Goal: Information Seeking & Learning: Check status

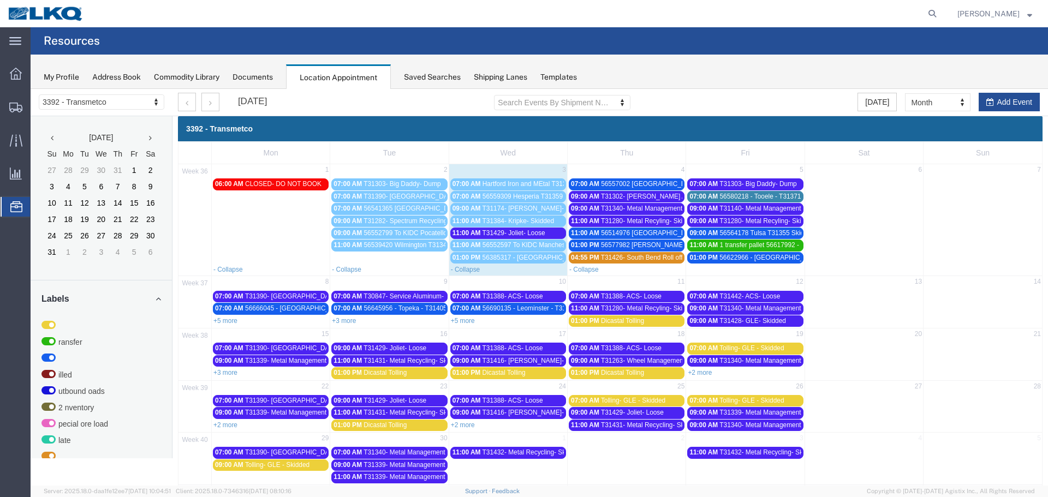
click at [522, 234] on span "T31429- Joliet- Loose" at bounding box center [514, 233] width 63 height 8
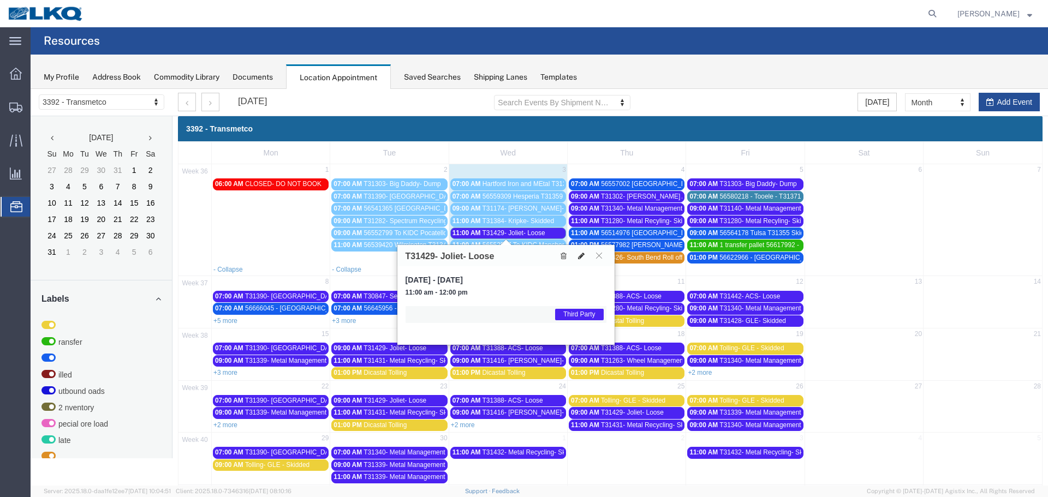
click at [578, 257] on icon at bounding box center [581, 256] width 7 height 8
select select "1"
select select "23"
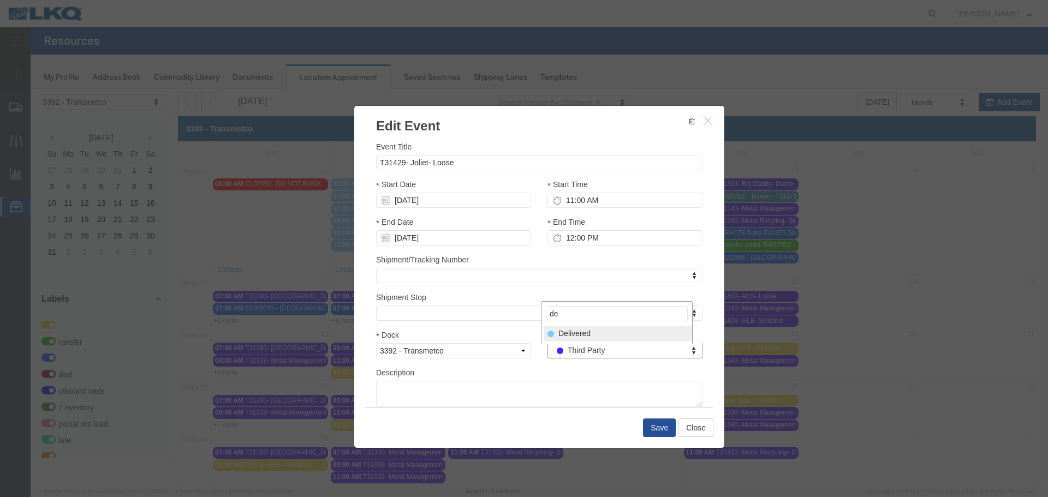
type input "de"
select select "40"
click at [649, 426] on button "Save" at bounding box center [659, 428] width 33 height 19
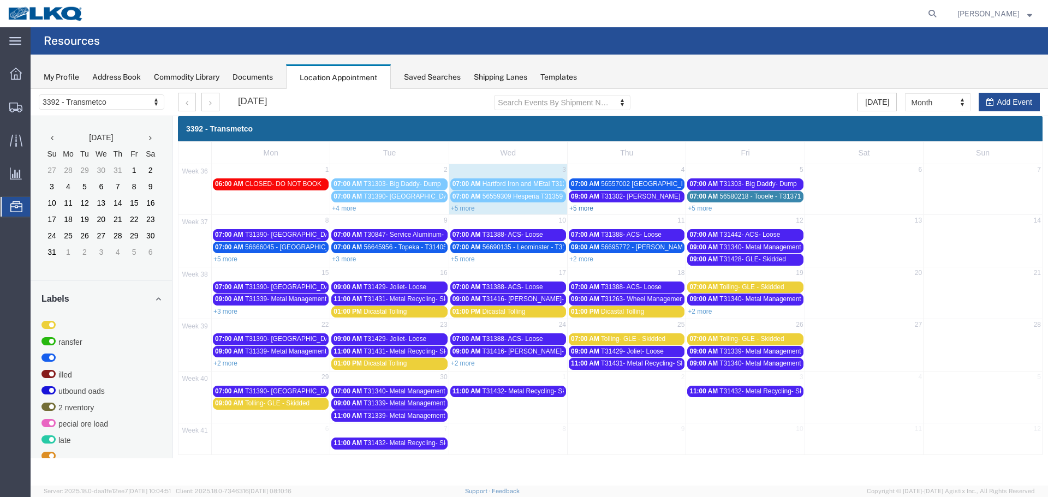
click at [586, 209] on link "+5 more" at bounding box center [581, 209] width 24 height 8
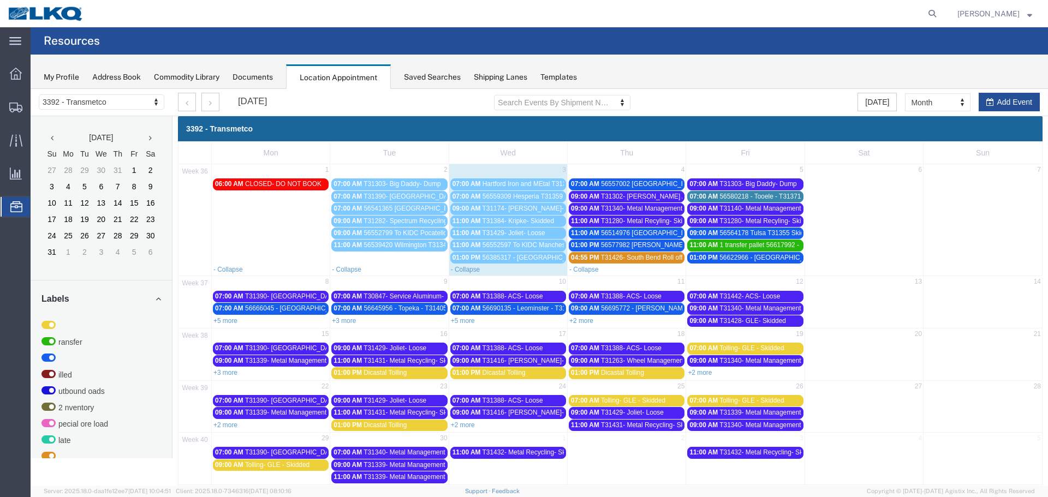
click at [512, 256] on span "56385317 - [GEOGRAPHIC_DATA] - T31252 - Palletized" at bounding box center [565, 258] width 164 height 8
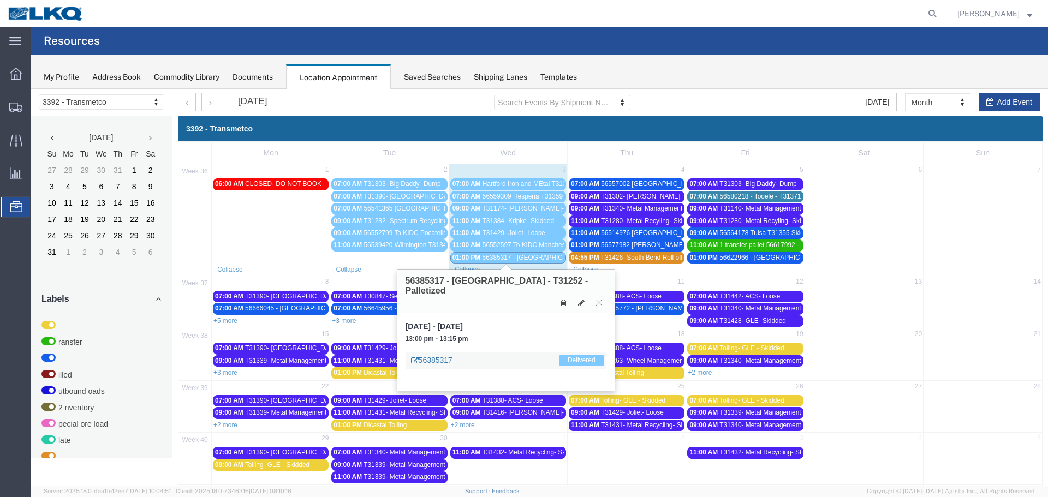
click at [443, 355] on link "56385317" at bounding box center [431, 360] width 41 height 11
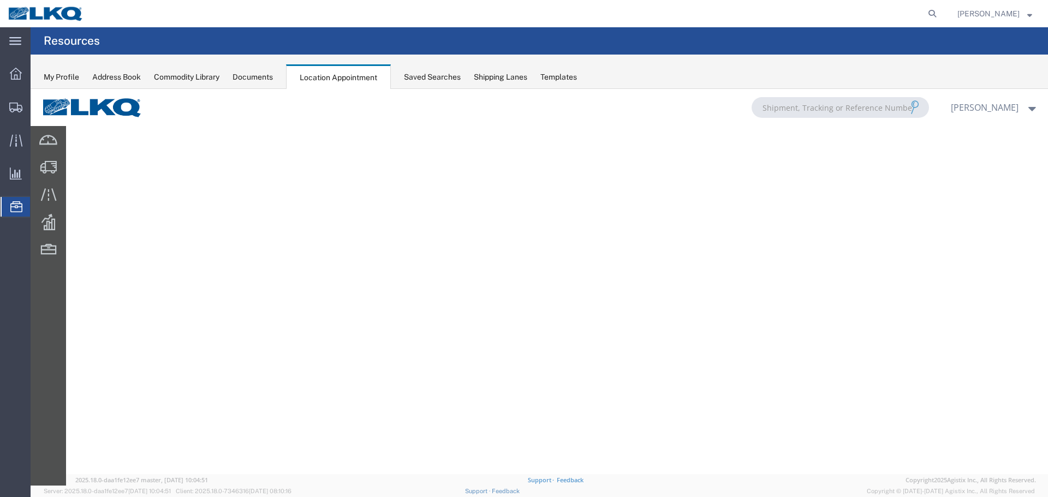
click at [44, 250] on div at bounding box center [540, 287] width 1018 height 397
click at [229, 177] on div at bounding box center [540, 287] width 1018 height 397
click at [0, 0] on span "Location Appointment" at bounding box center [0, 0] width 0 height 0
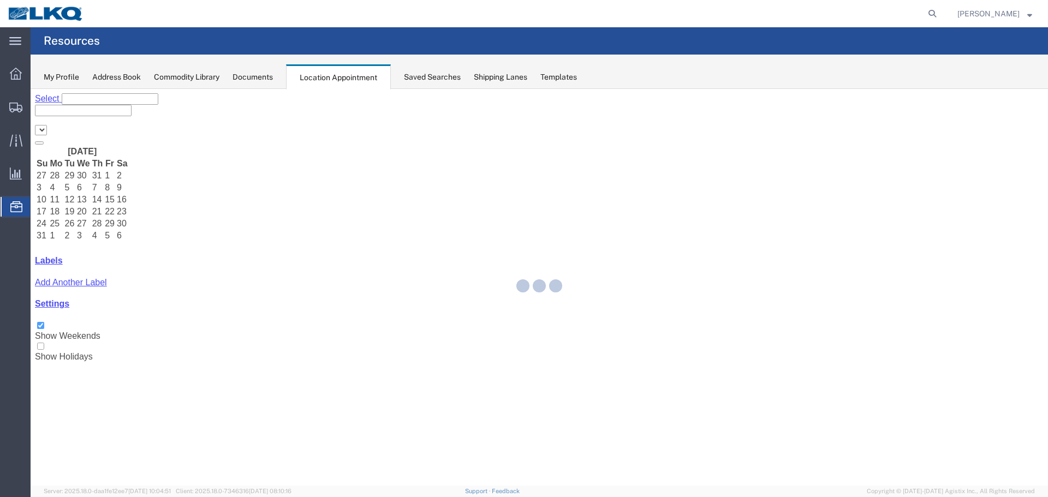
select select "28018"
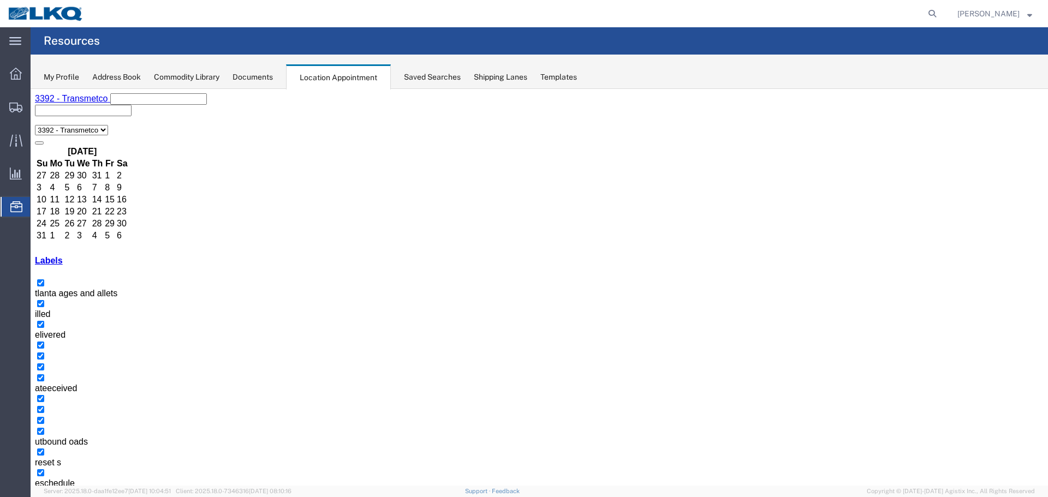
click at [0, 0] on span "Location Appointment" at bounding box center [0, 0] width 0 height 0
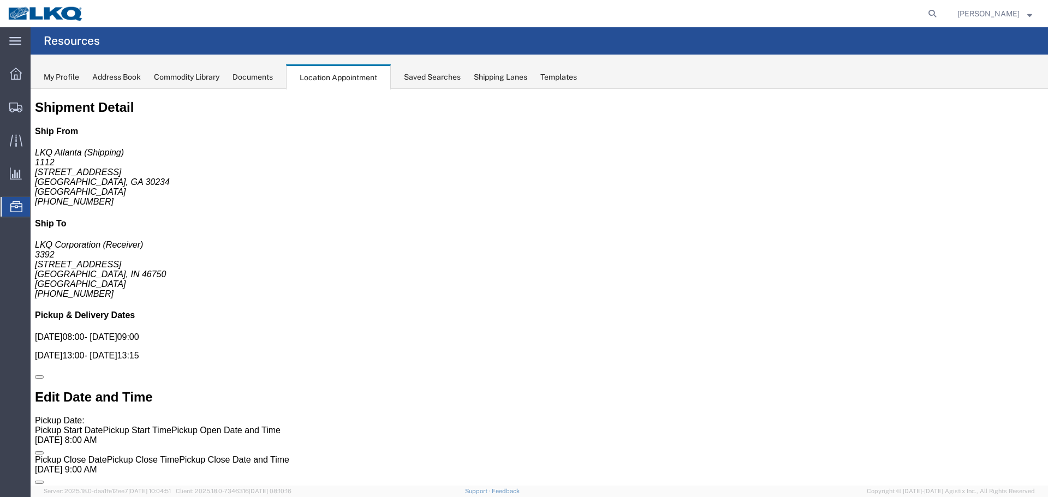
click at [498, 76] on div "Shipping Lanes" at bounding box center [501, 77] width 54 height 11
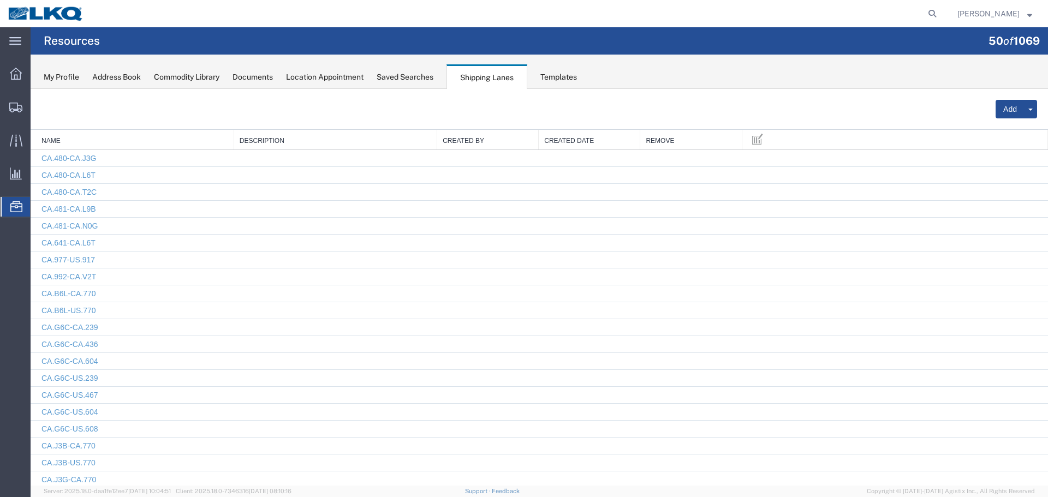
click at [185, 78] on div "Commodity Library" at bounding box center [187, 77] width 66 height 11
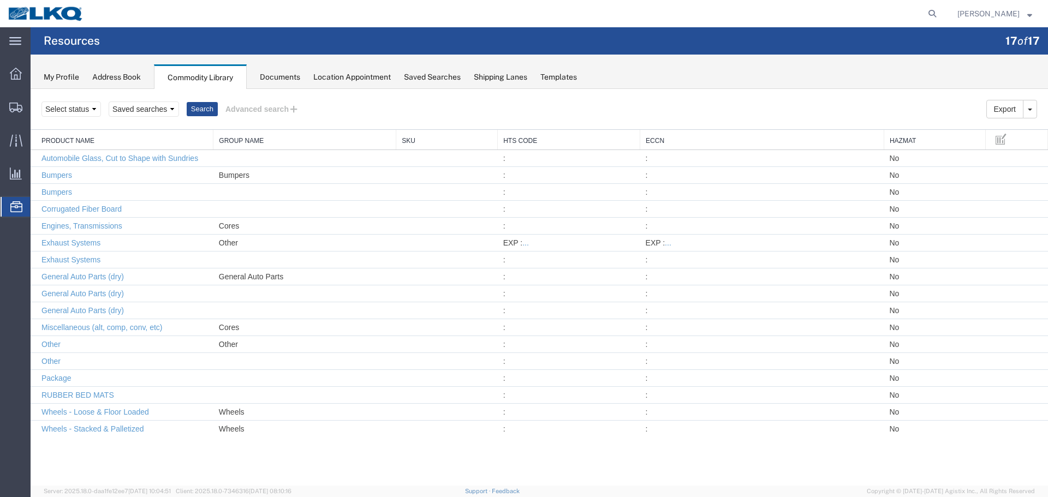
click at [291, 78] on div "Documents" at bounding box center [280, 77] width 40 height 11
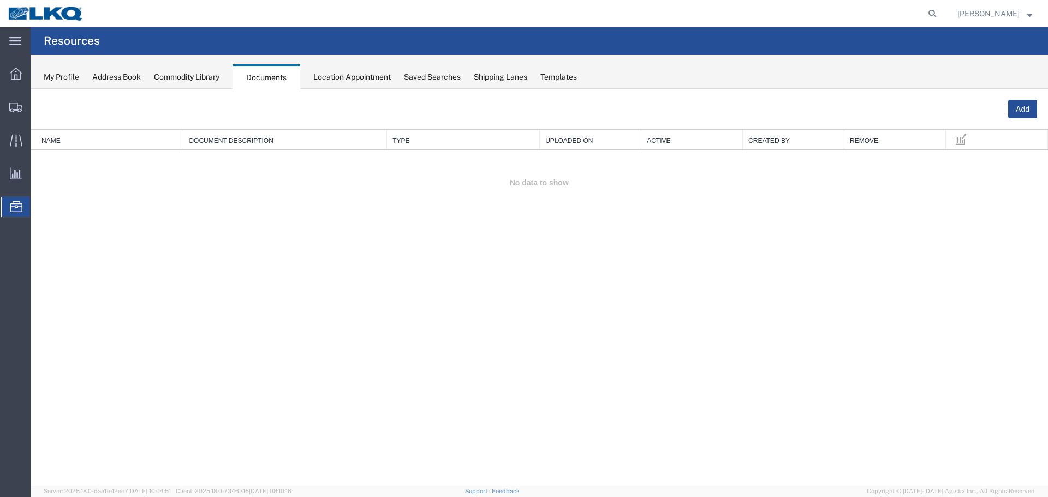
click at [262, 78] on div "Documents" at bounding box center [267, 76] width 68 height 25
click at [0, 0] on span "Location Appointment" at bounding box center [0, 0] width 0 height 0
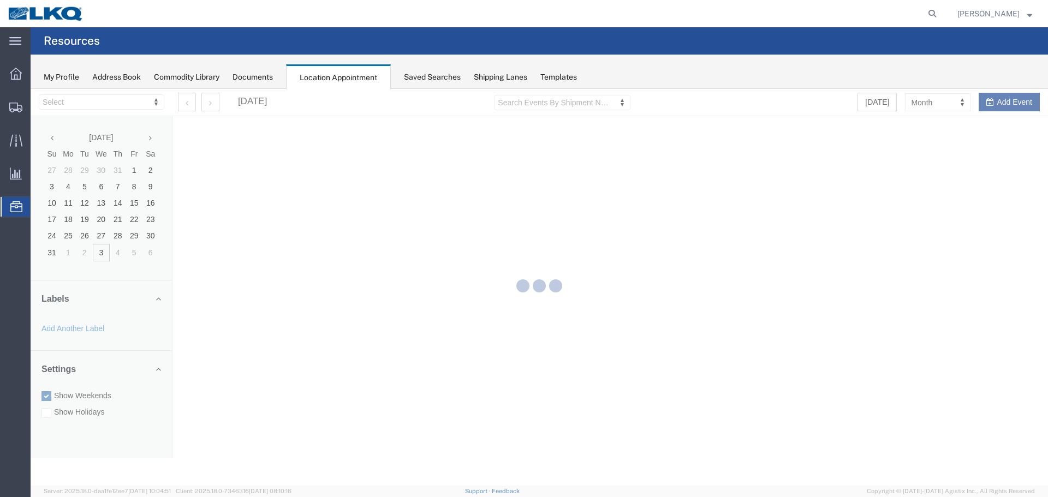
select select "28018"
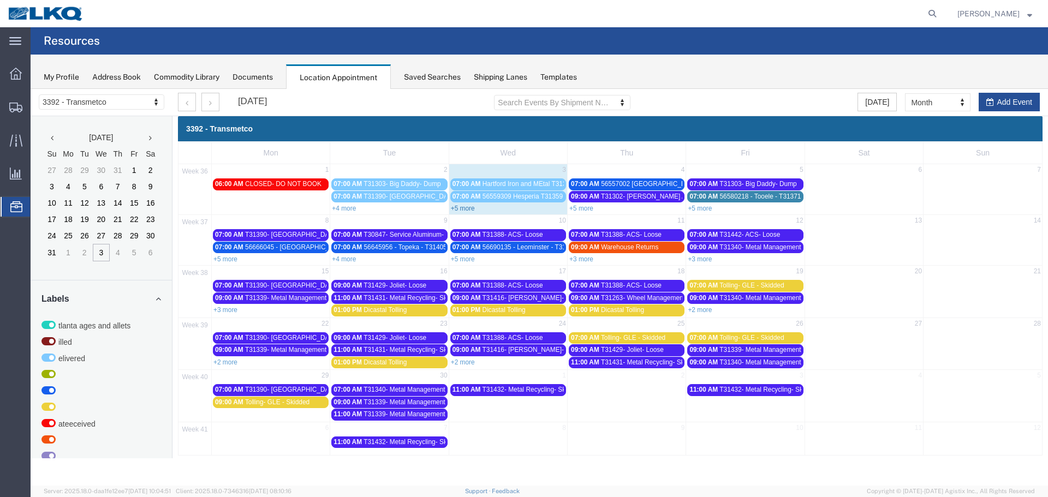
click at [463, 205] on link "+5 more" at bounding box center [463, 209] width 24 height 8
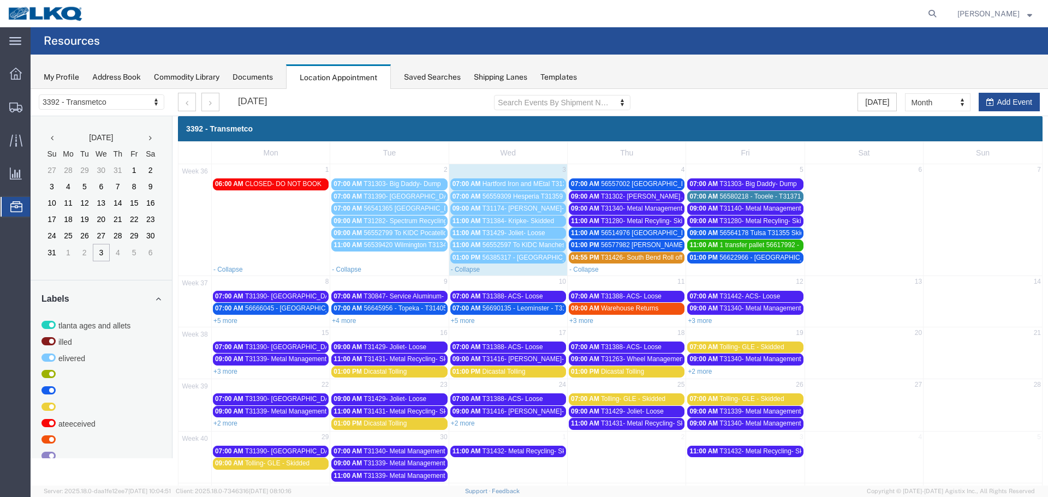
click at [483, 259] on span "56385317 - [GEOGRAPHIC_DATA] - T31252 - Palletized" at bounding box center [565, 258] width 164 height 8
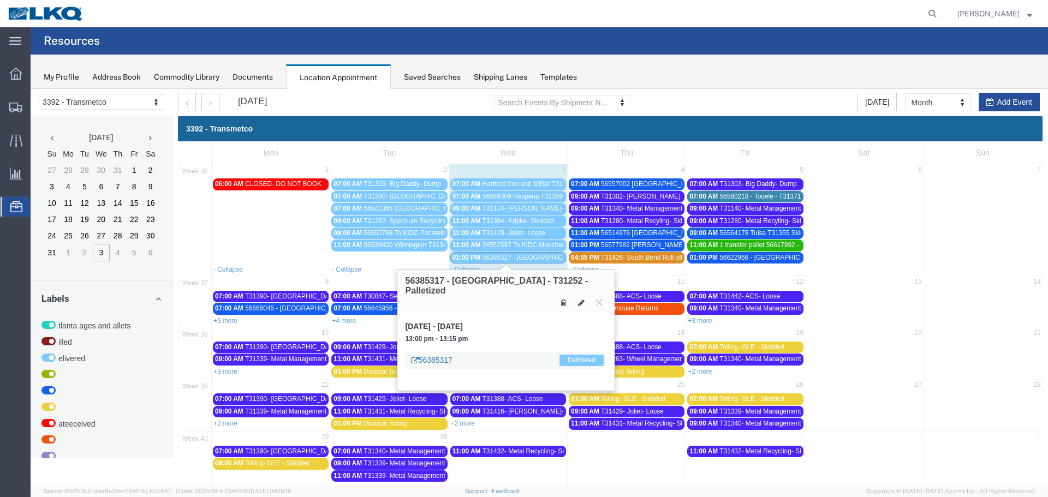
click at [439, 355] on link "56385317" at bounding box center [431, 360] width 41 height 11
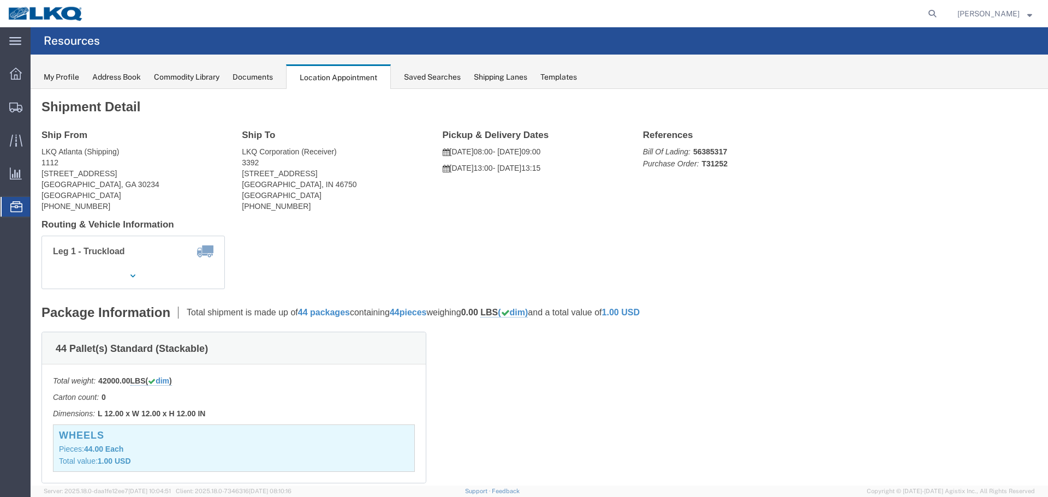
click at [250, 82] on div "Documents" at bounding box center [253, 77] width 40 height 11
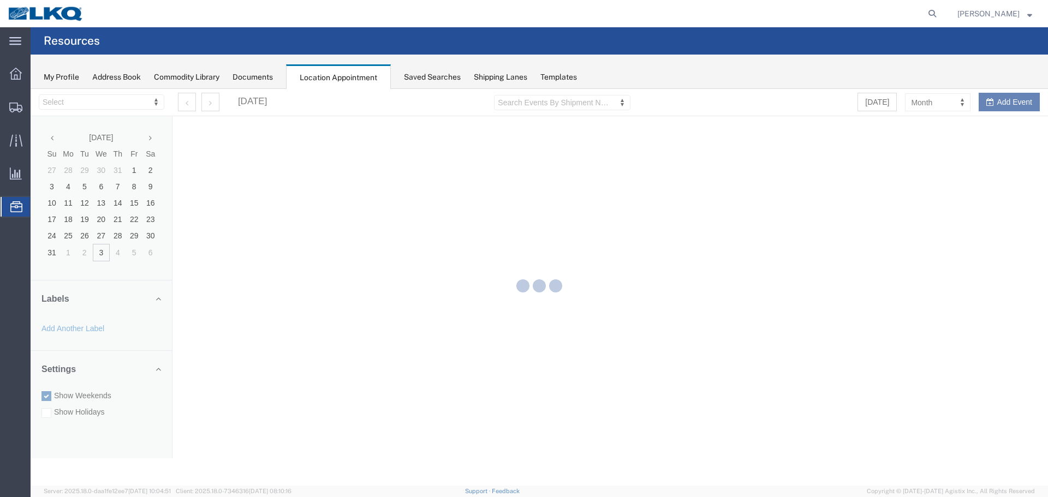
select select "28018"
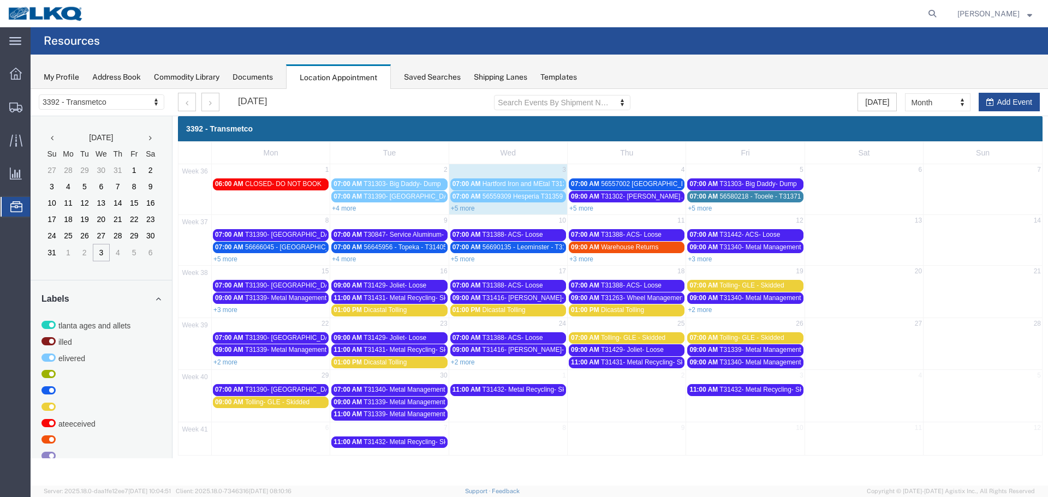
drag, startPoint x: 456, startPoint y: 208, endPoint x: 457, endPoint y: 217, distance: 8.8
click at [456, 208] on link "+5 more" at bounding box center [463, 209] width 24 height 8
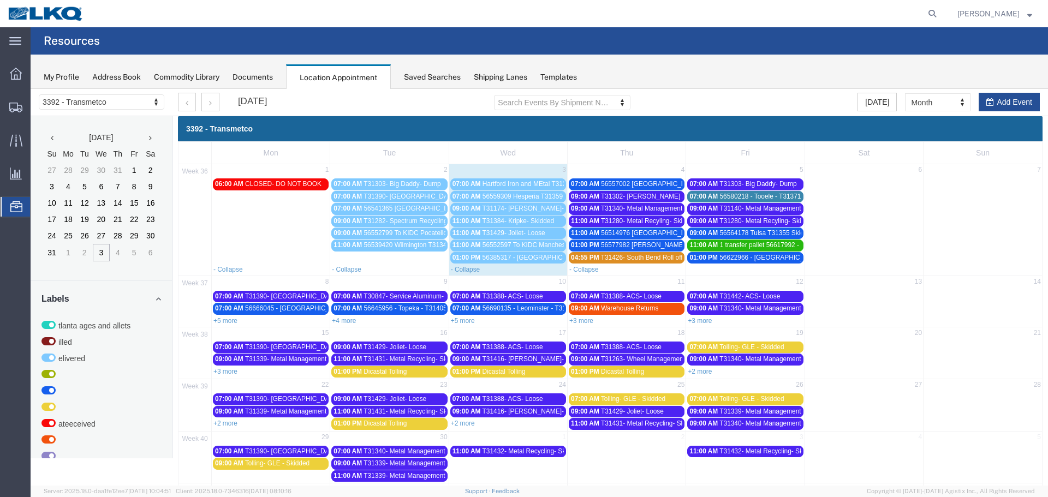
click at [483, 256] on span "56385317 - [GEOGRAPHIC_DATA] - T31252 - Palletized" at bounding box center [565, 258] width 164 height 8
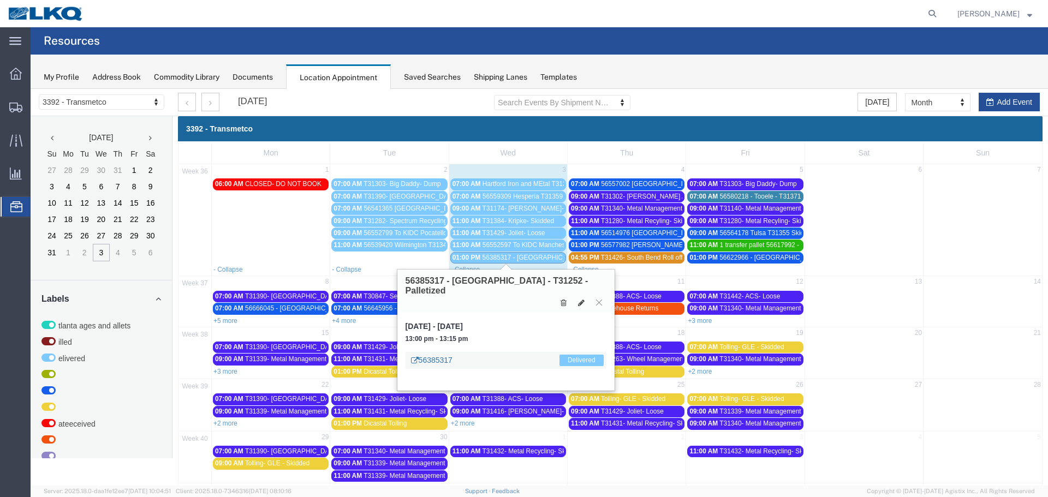
click at [440, 355] on link "56385317" at bounding box center [431, 360] width 41 height 11
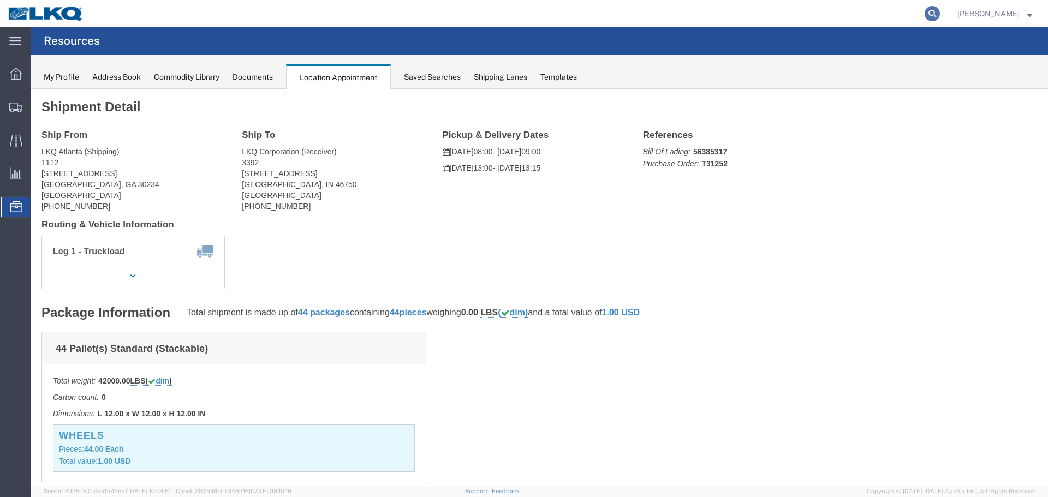
click at [940, 17] on icon at bounding box center [932, 13] width 15 height 15
click at [853, 21] on input "search" at bounding box center [759, 14] width 332 height 26
click at [839, 14] on input "search" at bounding box center [759, 14] width 332 height 26
type input "56385317"
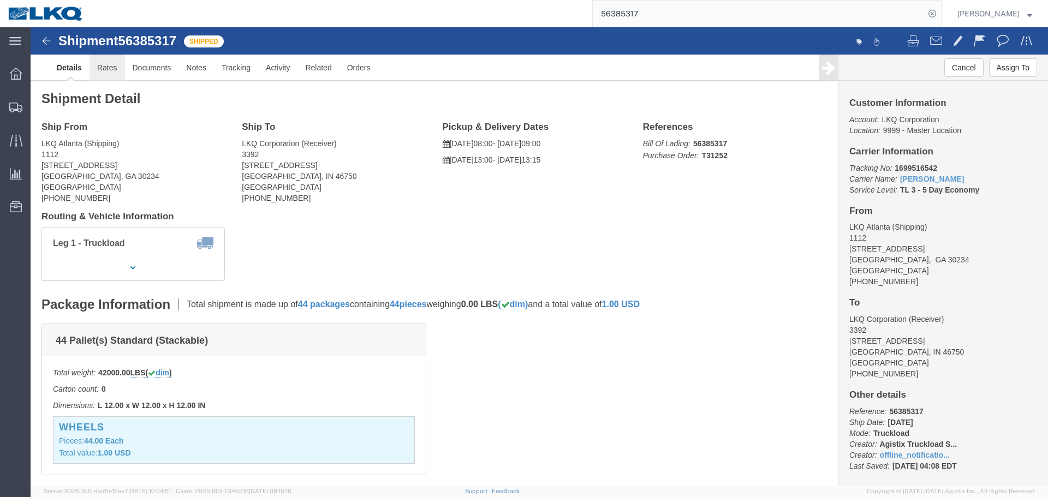
click link "Rates"
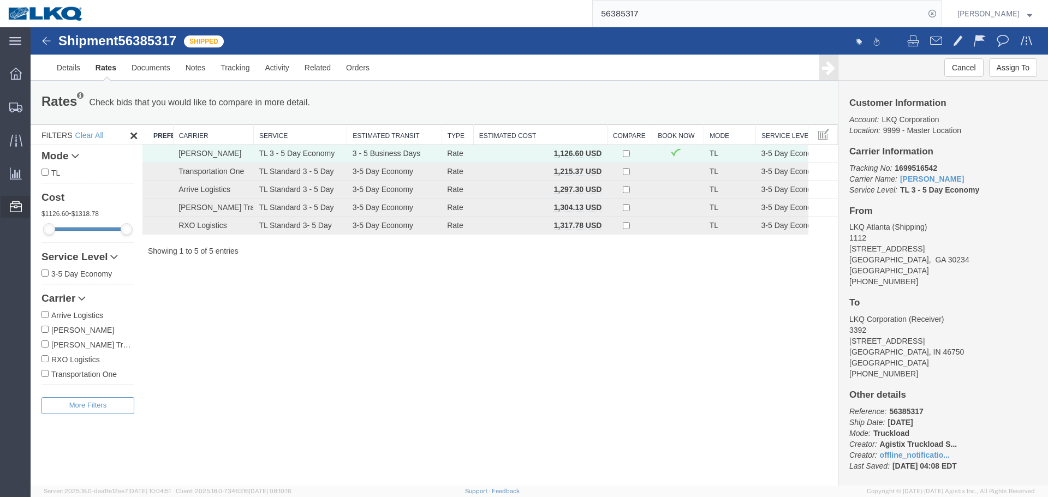
click at [0, 0] on span "Location Appointment" at bounding box center [0, 0] width 0 height 0
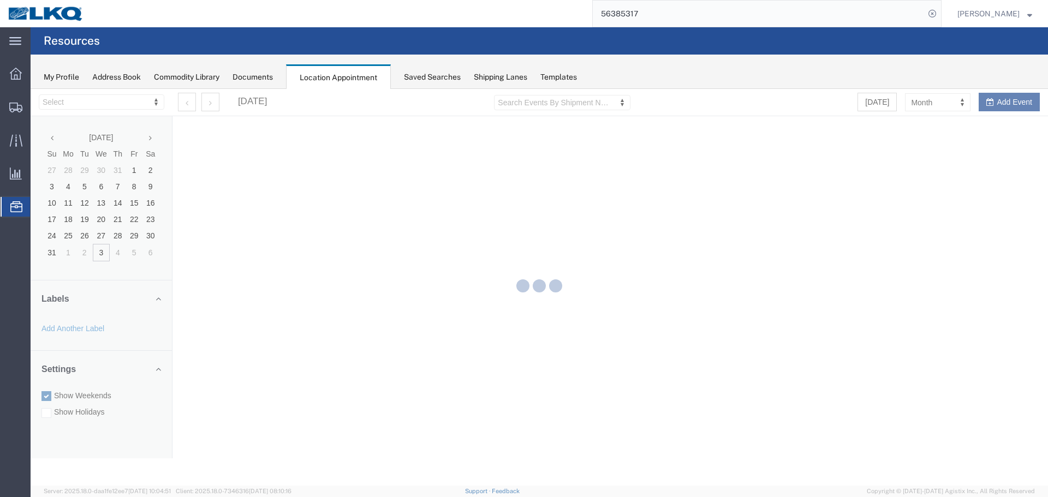
select select "28018"
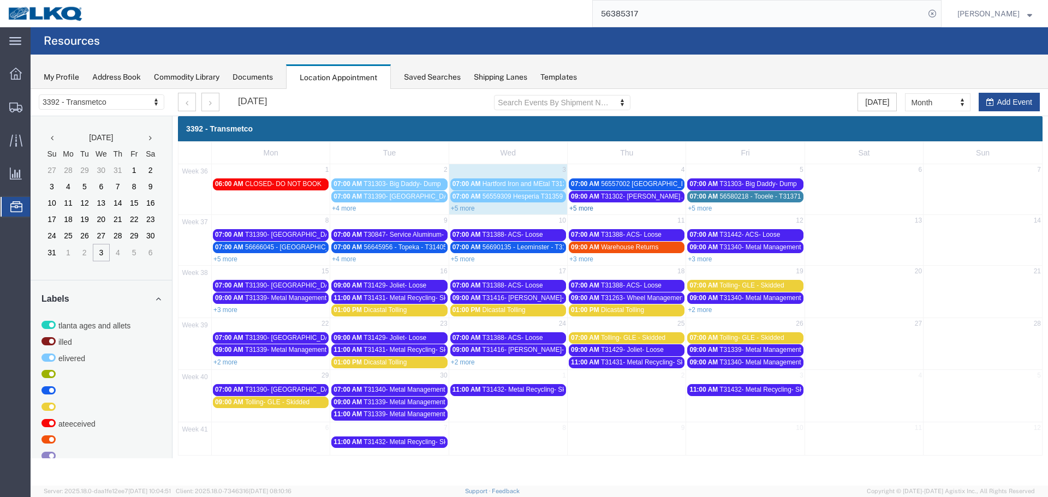
click at [586, 207] on link "+5 more" at bounding box center [581, 209] width 24 height 8
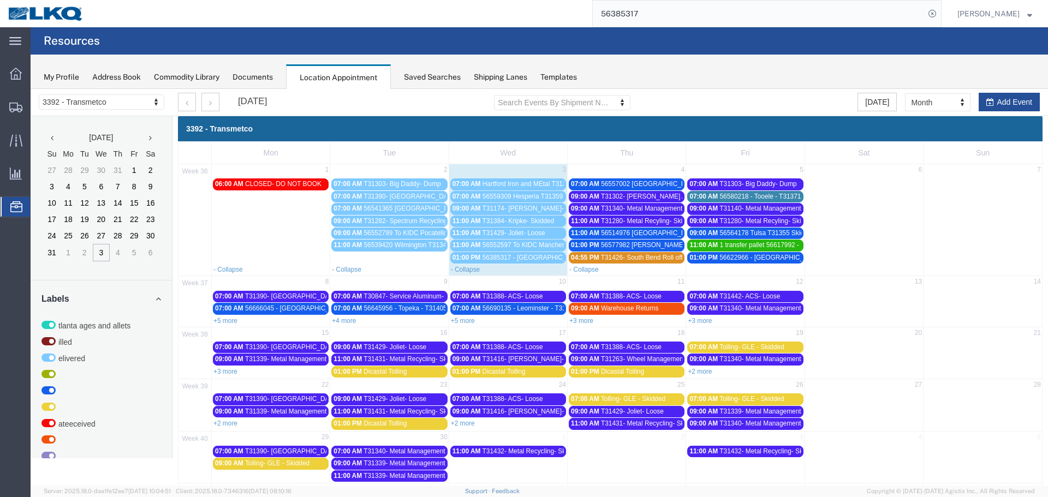
click at [620, 179] on link "07:00 AM 56557002 [GEOGRAPHIC_DATA]" at bounding box center [627, 184] width 116 height 11
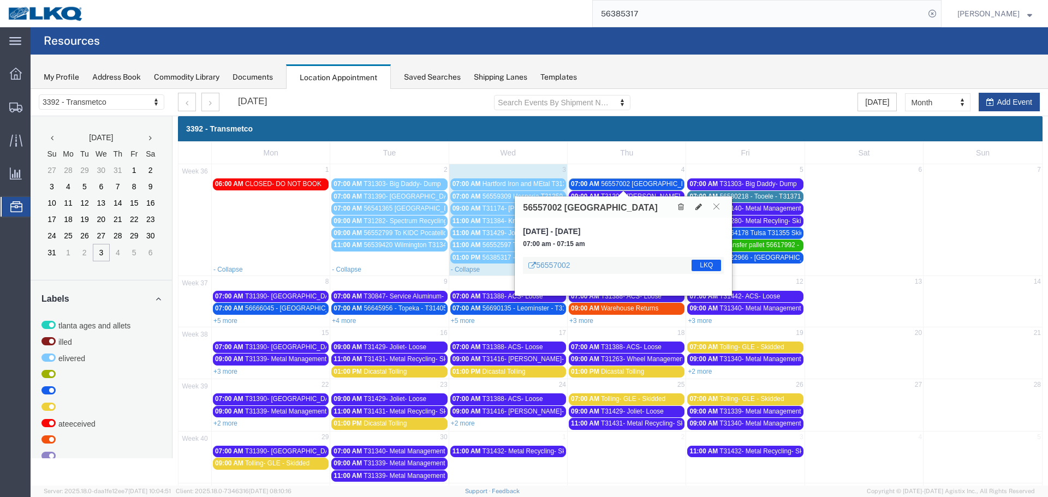
click at [718, 210] on icon at bounding box center [717, 206] width 6 height 7
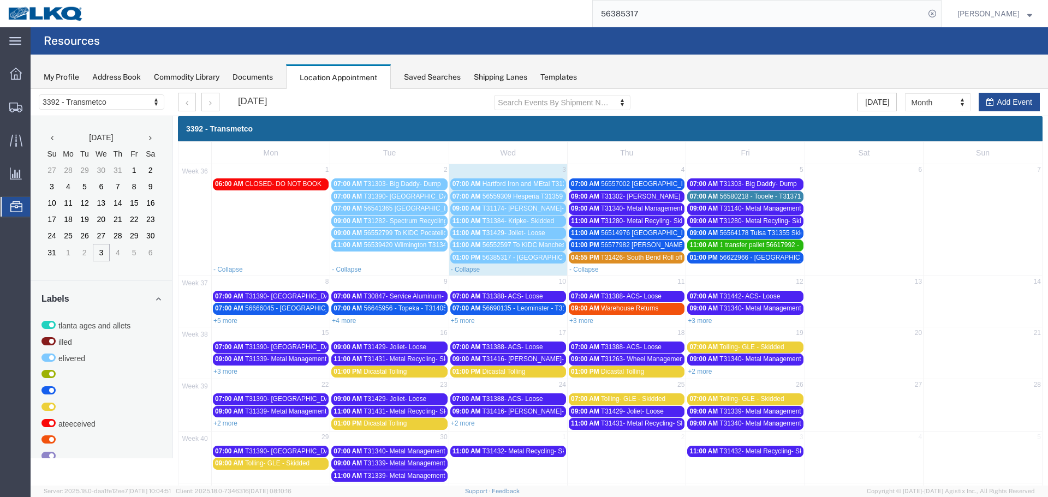
click at [650, 195] on span "T31302- [PERSON_NAME] Aluminum- Loose" at bounding box center [667, 197] width 132 height 8
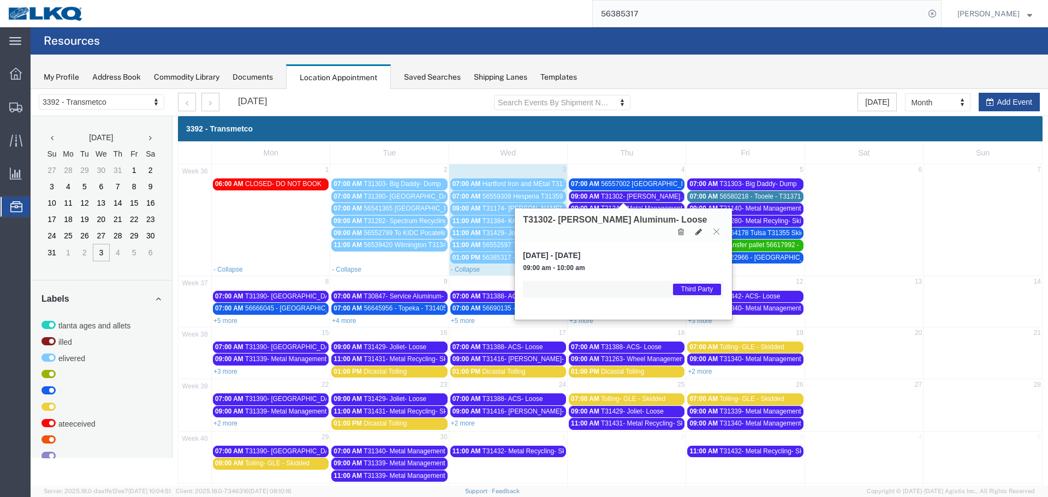
click at [716, 228] on icon at bounding box center [717, 231] width 6 height 7
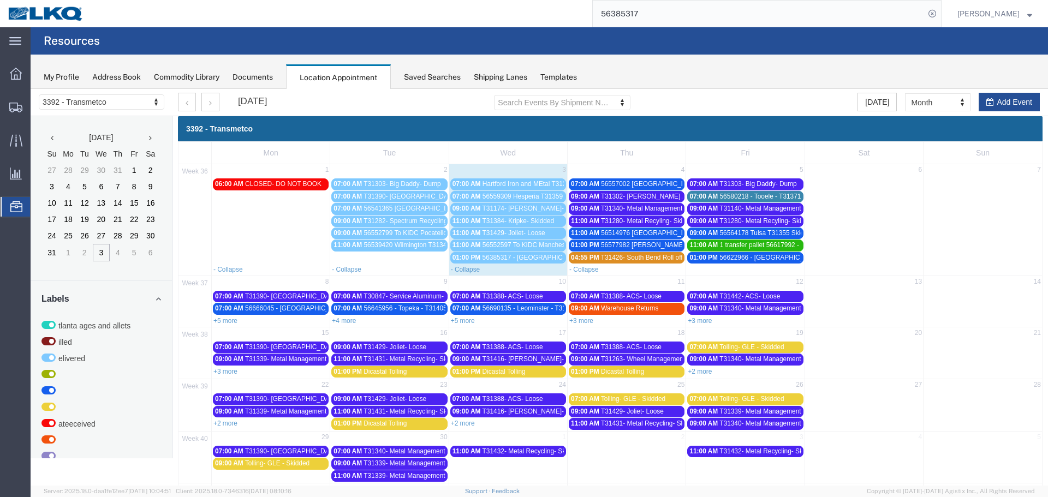
click at [649, 210] on span "T31340- Metal Management- Dump" at bounding box center [652, 209] width 103 height 8
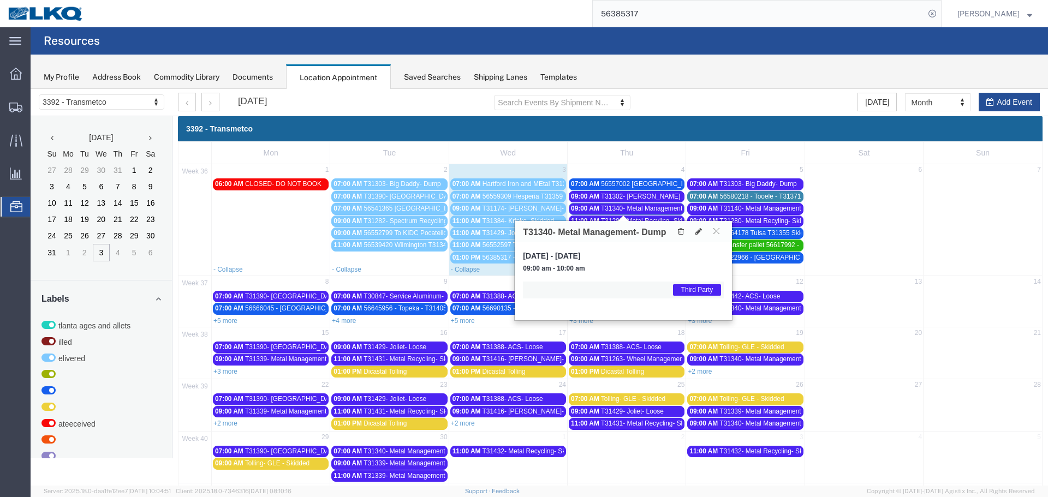
click at [721, 229] on button at bounding box center [716, 231] width 15 height 10
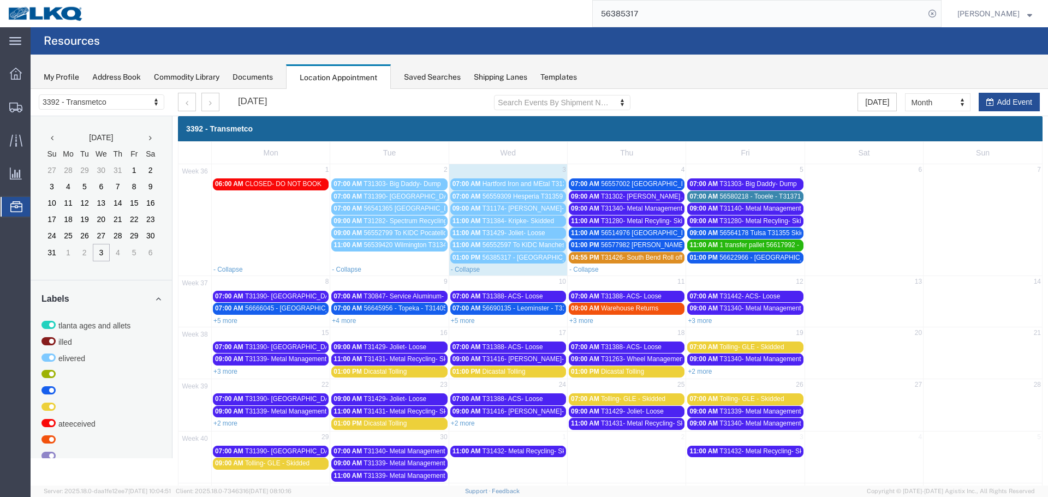
click at [649, 221] on span "T31280- Metal Recyling- Skidded" at bounding box center [649, 221] width 96 height 8
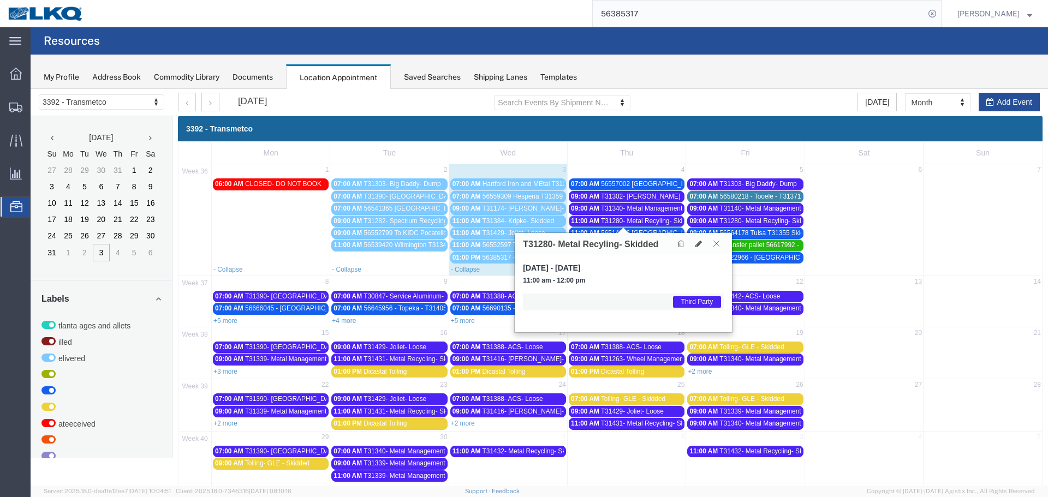
click at [720, 243] on icon at bounding box center [717, 243] width 6 height 7
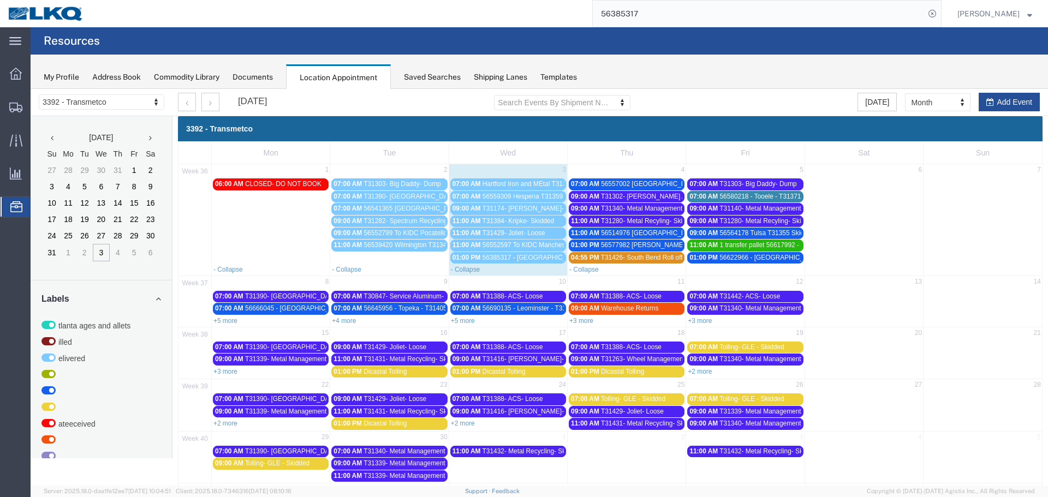
click at [658, 231] on span "56514976 [GEOGRAPHIC_DATA] Skidded" at bounding box center [662, 233] width 123 height 8
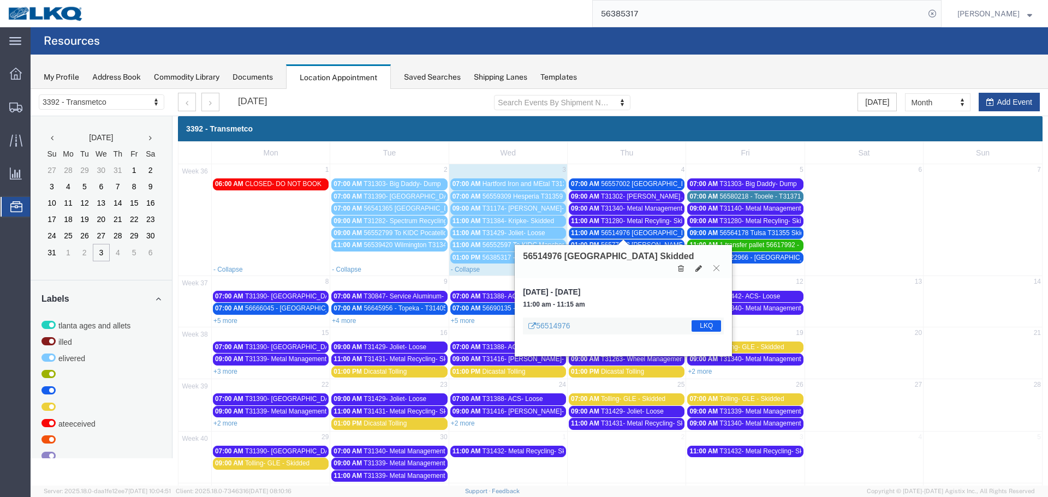
drag, startPoint x: 718, startPoint y: 255, endPoint x: 667, endPoint y: 257, distance: 51.4
click at [717, 265] on icon at bounding box center [717, 268] width 6 height 7
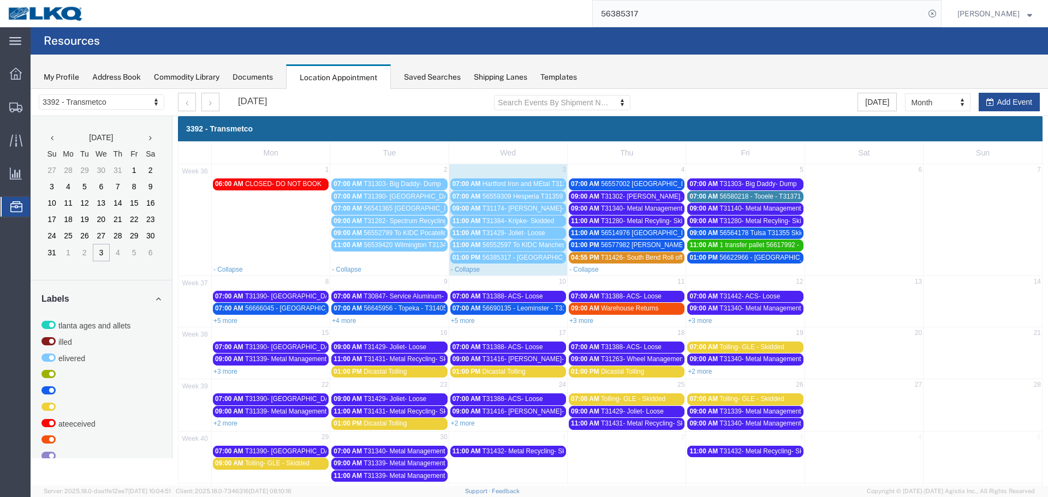
click at [645, 244] on span "56577982 [PERSON_NAME] T31372 Skidded" at bounding box center [667, 245] width 133 height 8
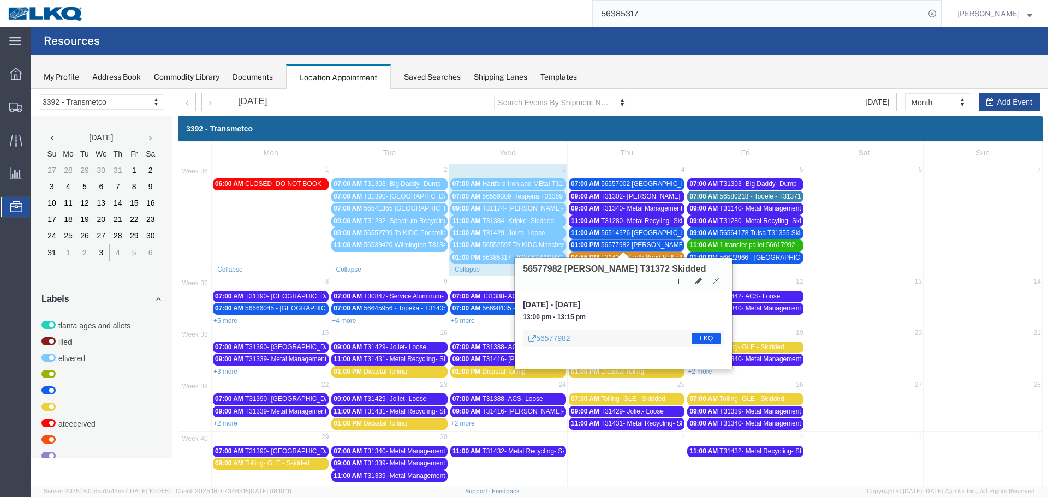
click at [714, 277] on icon at bounding box center [717, 280] width 6 height 7
